Goal: Transaction & Acquisition: Purchase product/service

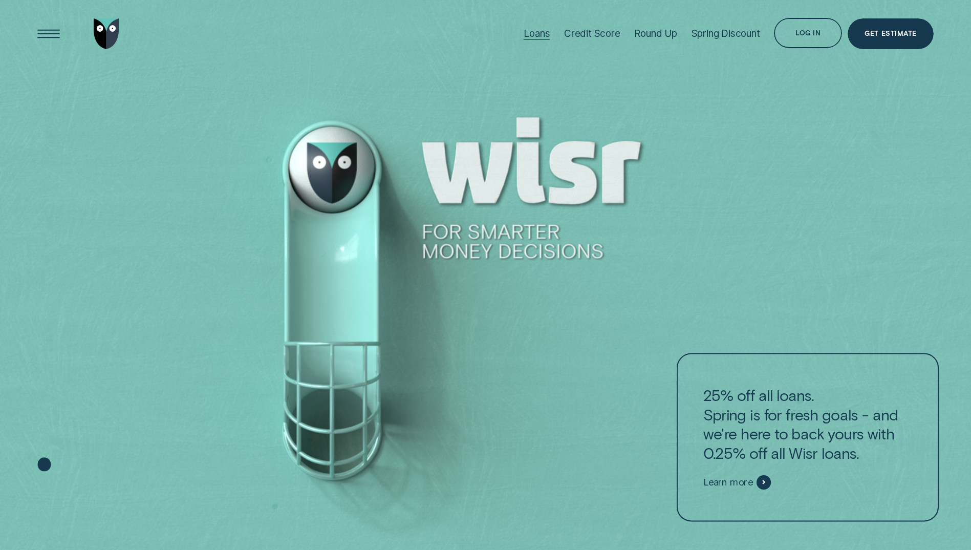
click at [532, 36] on div "Loans" at bounding box center [537, 34] width 26 height 12
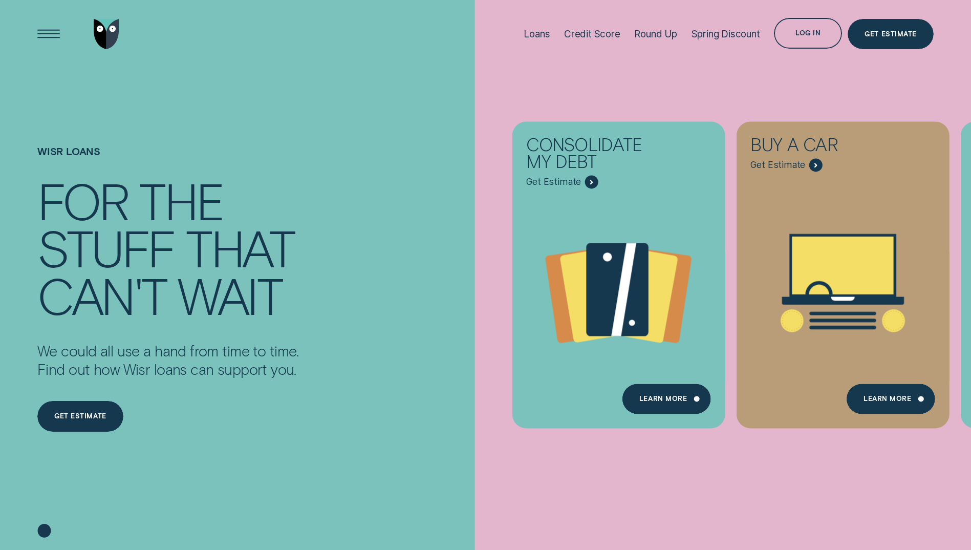
scroll to position [51, 0]
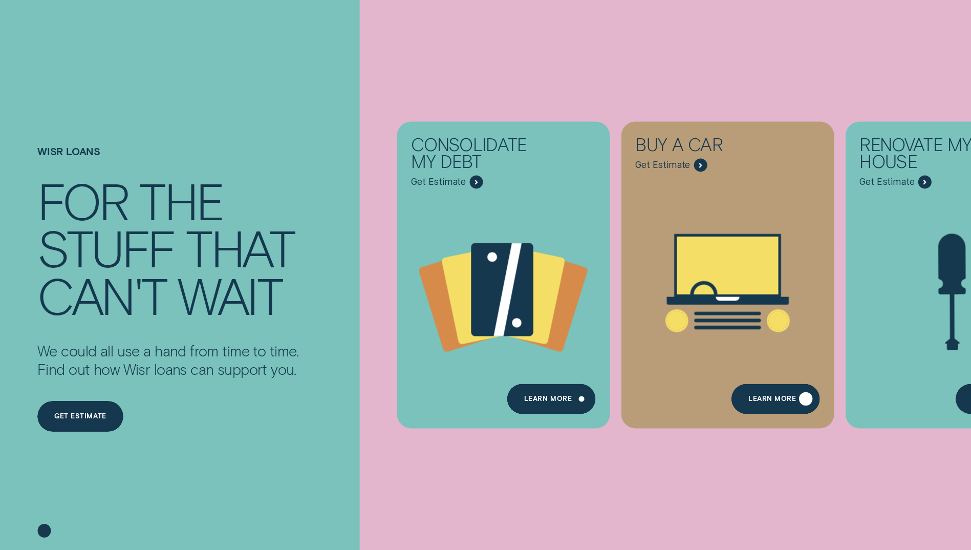
click at [771, 397] on div "Learn More" at bounding box center [773, 400] width 48 height 6
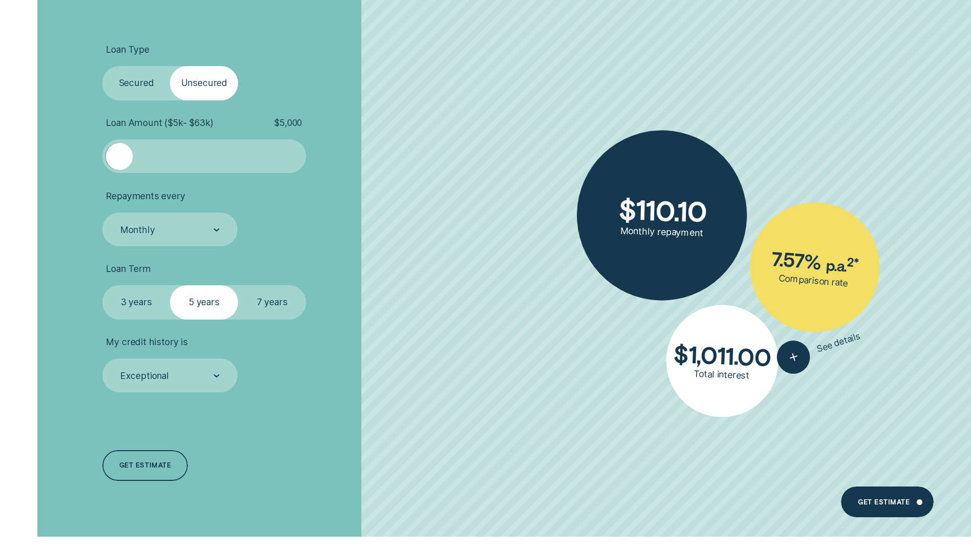
scroll to position [2509, 0]
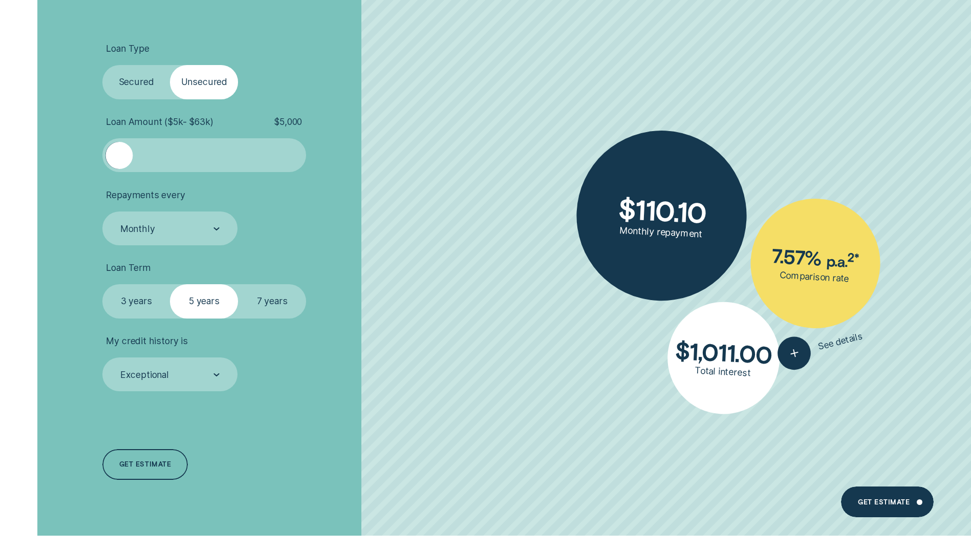
click at [135, 68] on label "Secured" at bounding box center [136, 82] width 68 height 34
click at [102, 65] on input "Secured" at bounding box center [102, 65] width 0 height 0
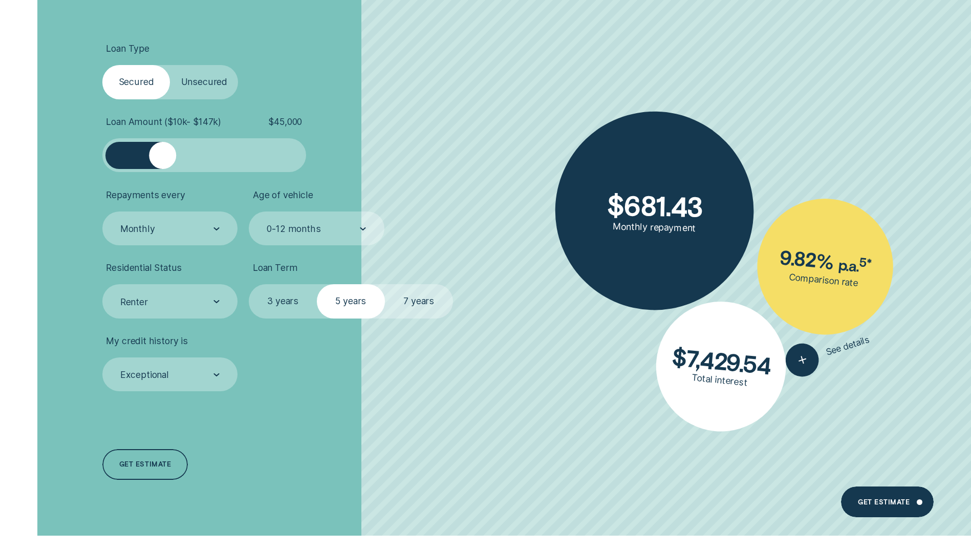
drag, startPoint x: 121, startPoint y: 157, endPoint x: 162, endPoint y: 172, distance: 43.6
click at [162, 172] on div at bounding box center [204, 155] width 204 height 34
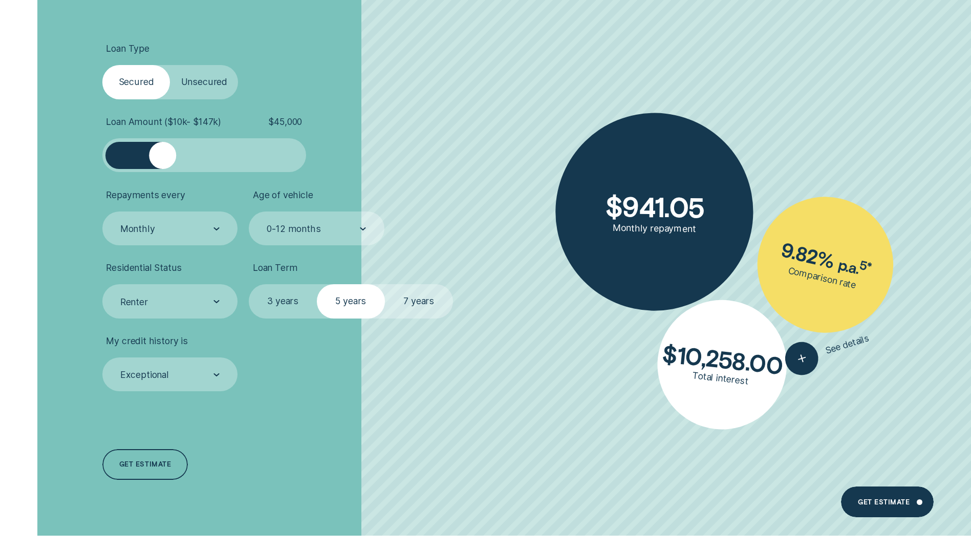
click at [422, 303] on label "7 years" at bounding box center [419, 301] width 68 height 34
click at [385, 284] on input "7 years" at bounding box center [385, 284] width 0 height 0
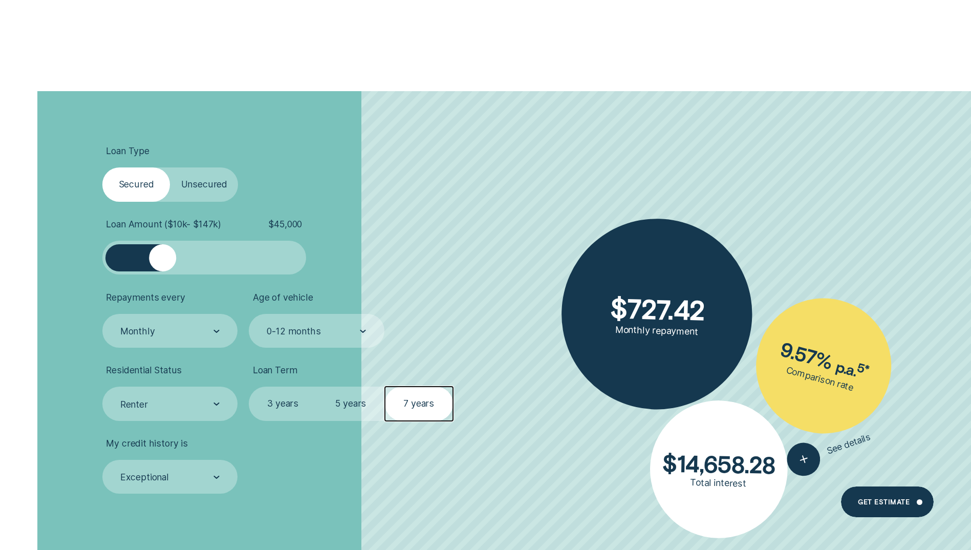
scroll to position [2458, 0]
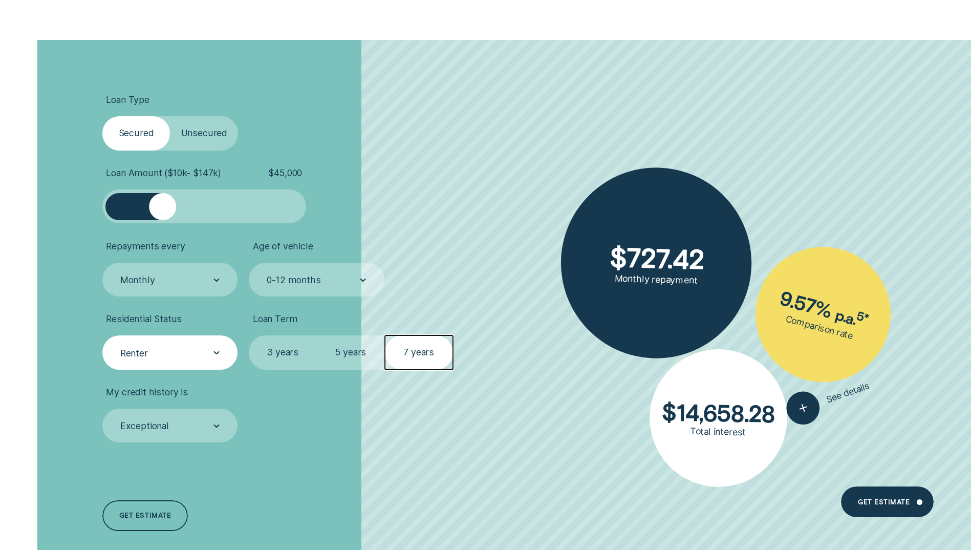
click at [157, 351] on div "Renter" at bounding box center [169, 353] width 100 height 13
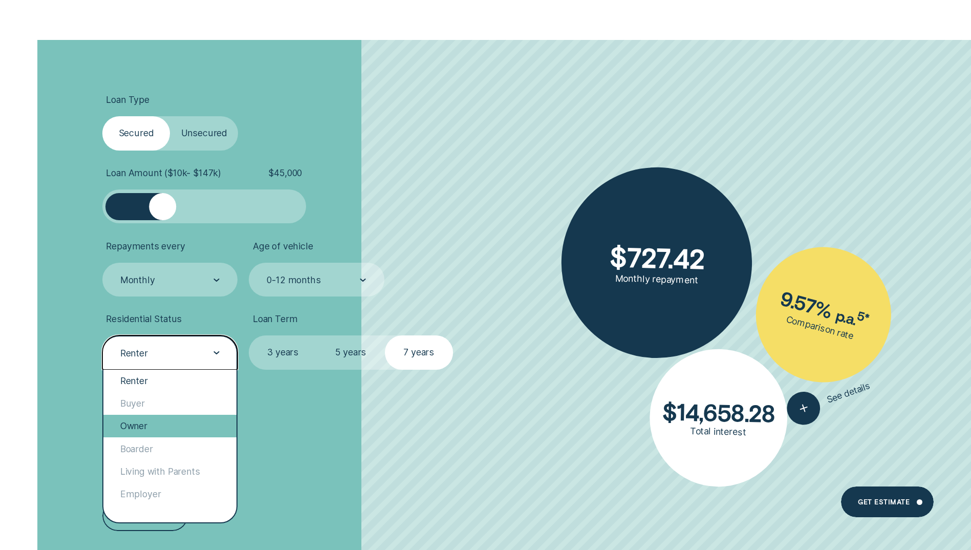
click at [155, 422] on div "Owner" at bounding box center [169, 426] width 133 height 23
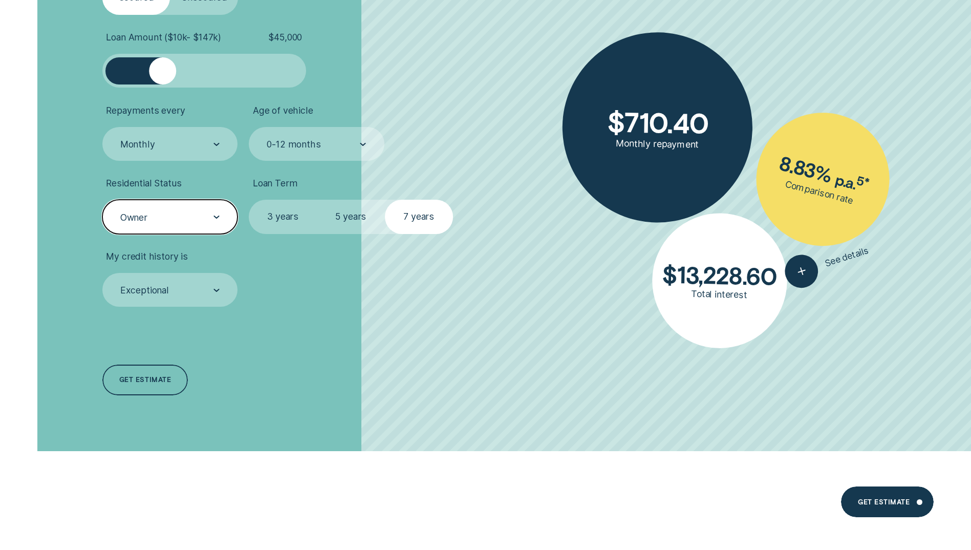
scroll to position [2611, 0]
